Goal: Task Accomplishment & Management: Manage account settings

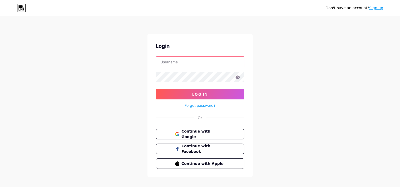
click at [202, 65] on input "text" at bounding box center [200, 62] width 88 height 11
type input "cocinafit"
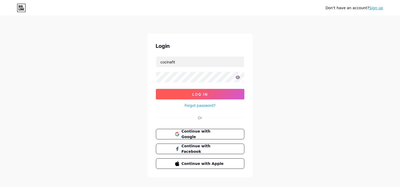
click at [201, 95] on span "Log In" at bounding box center [200, 94] width 16 height 4
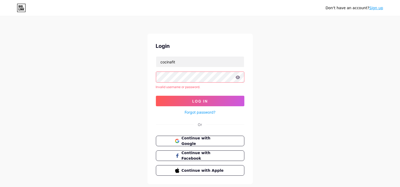
click at [237, 79] on icon at bounding box center [237, 77] width 4 height 3
click at [238, 76] on icon at bounding box center [237, 78] width 5 height 4
click at [238, 78] on icon at bounding box center [237, 77] width 4 height 3
click at [203, 102] on span "Log In" at bounding box center [200, 101] width 16 height 4
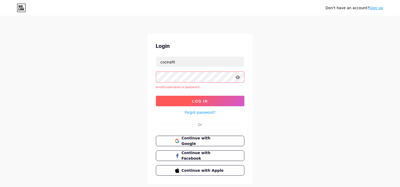
click at [202, 100] on span "Log In" at bounding box center [200, 101] width 16 height 4
